Goal: Task Accomplishment & Management: Manage account settings

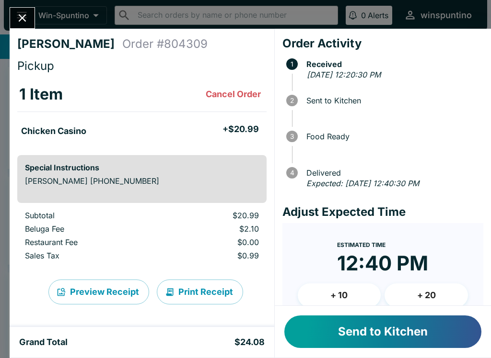
scroll to position [1, 0]
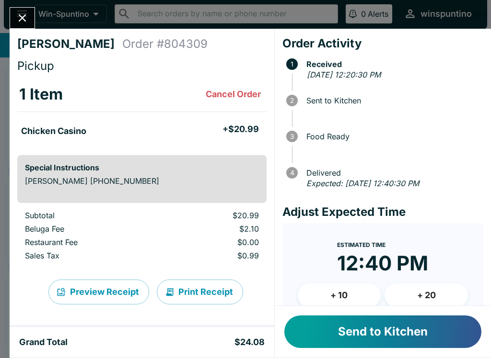
click at [322, 321] on button "Send to Kitchen" at bounding box center [382, 332] width 197 height 33
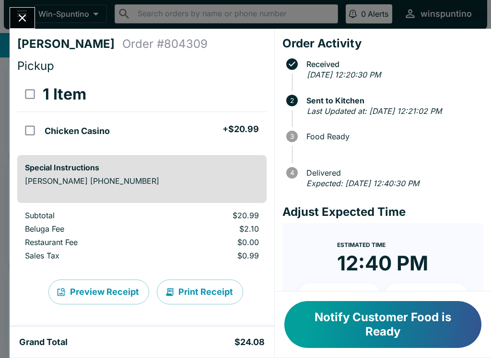
click at [12, 20] on button "Close" at bounding box center [22, 18] width 24 height 21
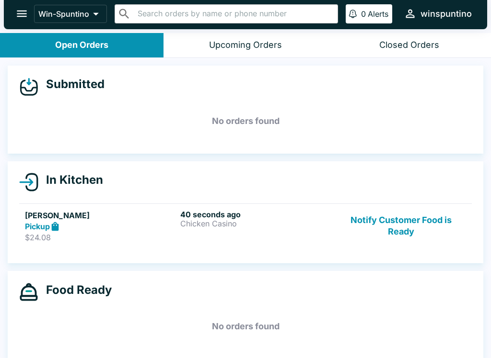
click at [100, 248] on link "[PERSON_NAME] Pickup $24.08 40 seconds ago Chicken Casino Notify Customer Food …" at bounding box center [245, 226] width 452 height 45
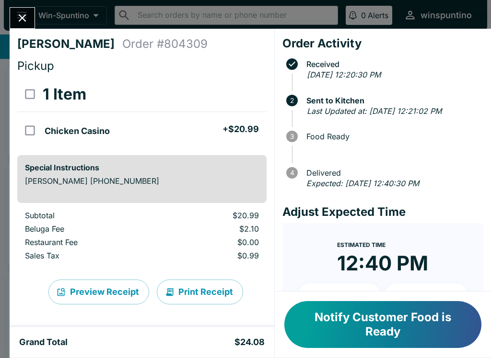
click at [350, 333] on button "Notify Customer Food is Ready" at bounding box center [382, 324] width 197 height 47
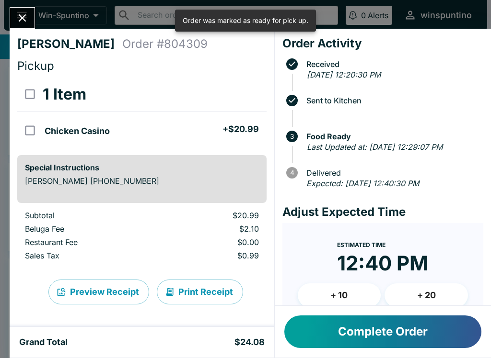
click at [340, 333] on button "Complete Order" at bounding box center [382, 332] width 197 height 33
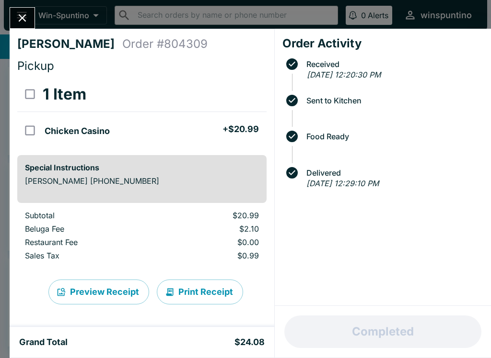
click at [23, 10] on button "Close" at bounding box center [22, 18] width 24 height 21
